Goal: Transaction & Acquisition: Purchase product/service

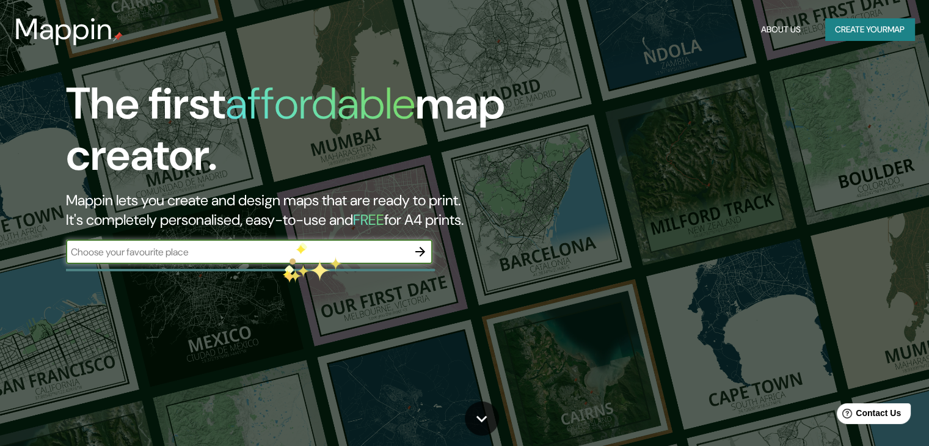
click at [298, 243] on div "​" at bounding box center [249, 251] width 367 height 24
type input "u"
type input "junin"
click at [422, 251] on icon "button" at bounding box center [420, 252] width 10 height 10
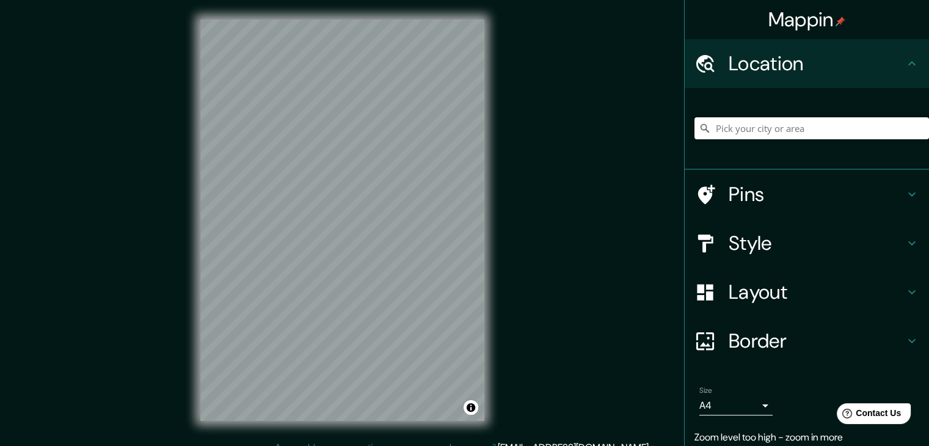
click at [782, 131] on input "Pick your city or area" at bounding box center [812, 128] width 235 height 22
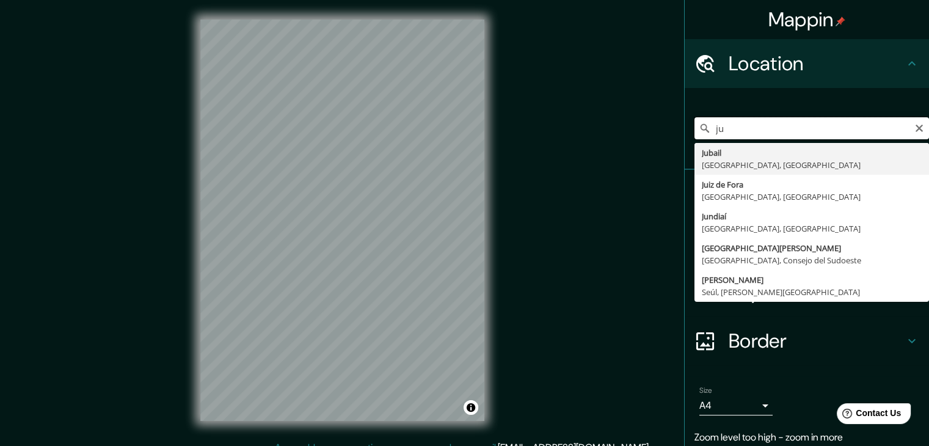
type input "j"
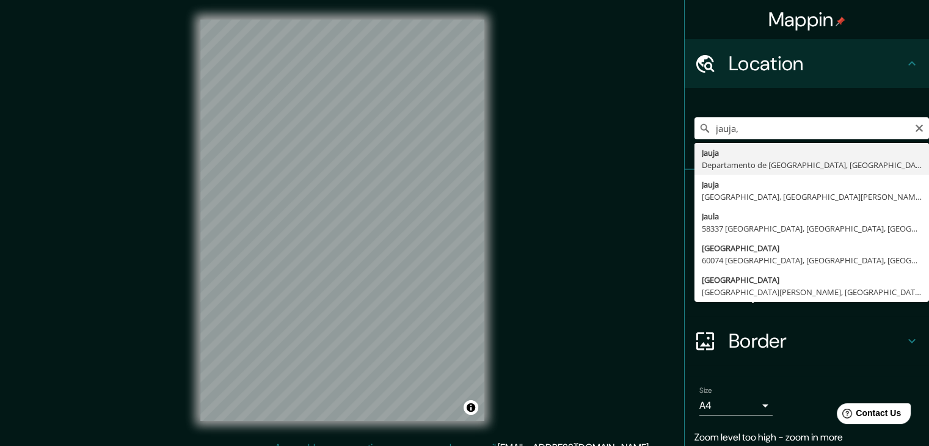
type input "[GEOGRAPHIC_DATA], [GEOGRAPHIC_DATA], [GEOGRAPHIC_DATA]"
